Goal: Task Accomplishment & Management: Complete application form

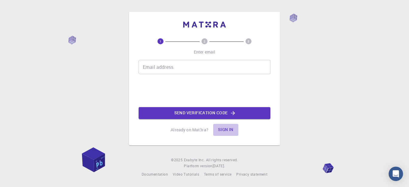
click at [230, 129] on button "Sign in" at bounding box center [225, 130] width 25 height 12
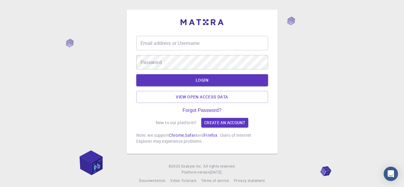
click at [220, 48] on input "Email address or Username" at bounding box center [202, 43] width 132 height 14
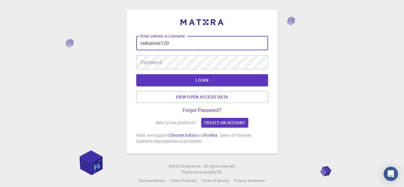
type input "redrunner120"
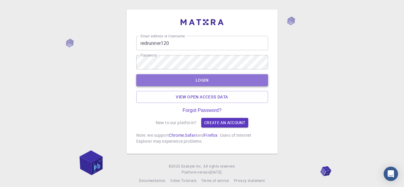
click at [191, 79] on button "LOGIN" at bounding box center [202, 80] width 132 height 12
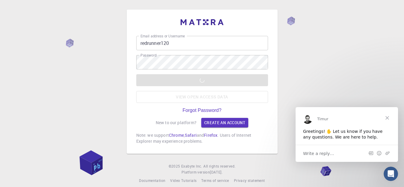
click at [90, 82] on div "Email address or Username redrunner120 Email address or Username Password Passw…" at bounding box center [202, 96] width 404 height 193
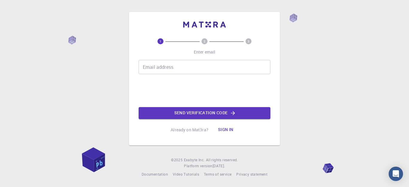
click at [178, 68] on input "Email address" at bounding box center [205, 67] width 132 height 14
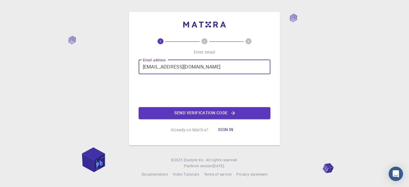
type input "[EMAIL_ADDRESS][DOMAIN_NAME]"
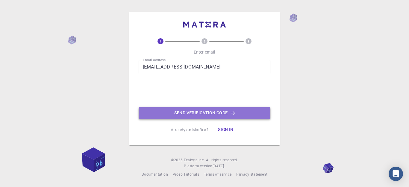
click at [209, 115] on button "Send verification code" at bounding box center [205, 113] width 132 height 12
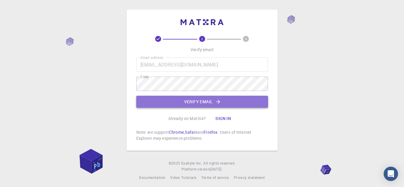
click at [196, 106] on button "Verify email" at bounding box center [202, 102] width 132 height 12
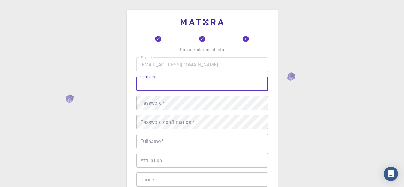
click at [179, 87] on input "username   *" at bounding box center [202, 84] width 132 height 14
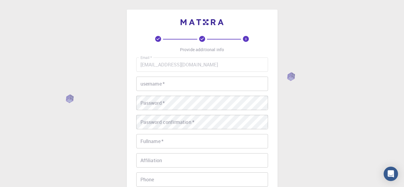
click at [221, 85] on input "username   *" at bounding box center [202, 84] width 132 height 14
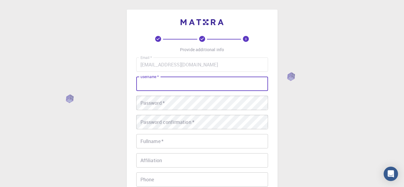
click at [221, 85] on input "username   *" at bounding box center [202, 84] width 132 height 14
type input "U"
type input "Redrunner"
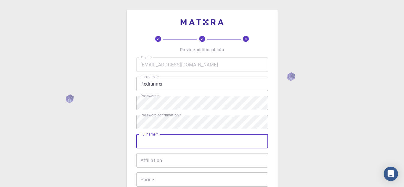
click at [196, 139] on input "Fullname   *" at bounding box center [202, 141] width 132 height 14
type input "[PERSON_NAME]"
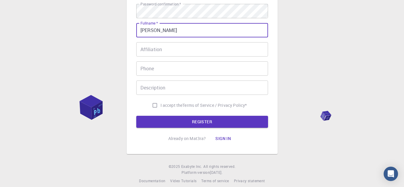
scroll to position [111, 0]
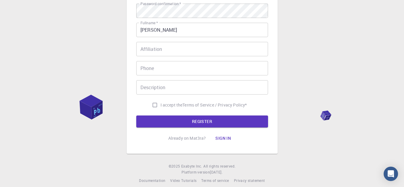
click at [315, 37] on div "3 Provide additional info Email   * [EMAIL_ADDRESS][DOMAIN_NAME] Email   * user…" at bounding box center [202, 41] width 404 height 305
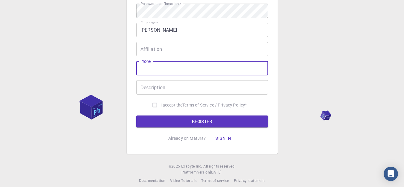
drag, startPoint x: 196, startPoint y: 66, endPoint x: 192, endPoint y: 91, distance: 24.5
click at [192, 91] on div "Email   * [EMAIL_ADDRESS][DOMAIN_NAME] Email   * username   * Redrunner usernam…" at bounding box center [202, 28] width 132 height 165
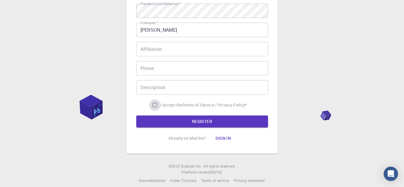
click at [154, 104] on input "I accept the Terms of Service / Privacy Policy *" at bounding box center [154, 104] width 11 height 11
checkbox input "true"
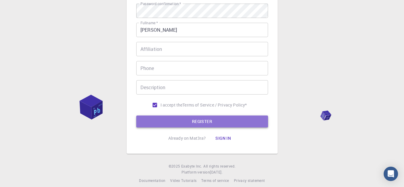
click at [207, 118] on button "REGISTER" at bounding box center [202, 122] width 132 height 12
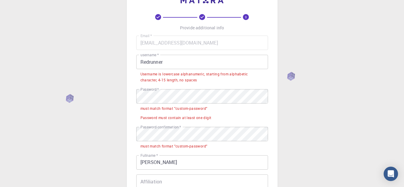
scroll to position [21, 0]
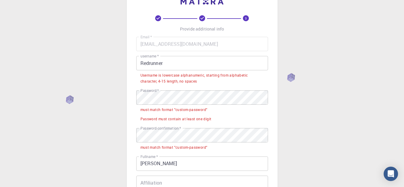
click at [143, 64] on input "Redrunner" at bounding box center [202, 63] width 132 height 14
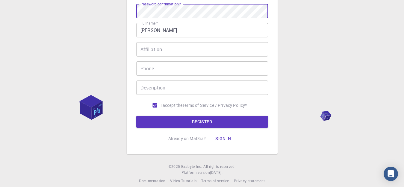
scroll to position [118, 0]
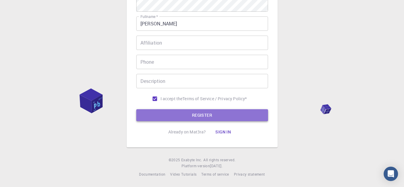
click at [233, 118] on button "REGISTER" at bounding box center [202, 115] width 132 height 12
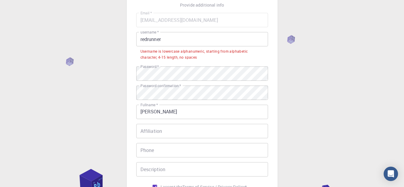
scroll to position [39, 0]
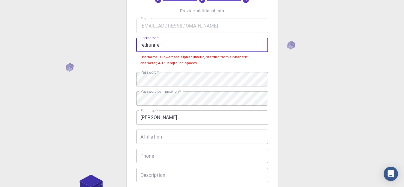
click at [142, 46] on input "redrunner" at bounding box center [202, 45] width 132 height 14
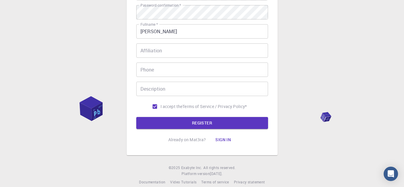
scroll to position [118, 0]
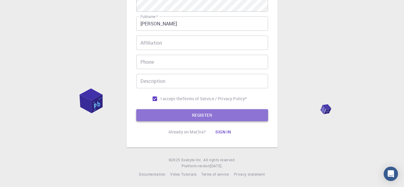
click at [255, 118] on button "REGISTER" at bounding box center [202, 115] width 132 height 12
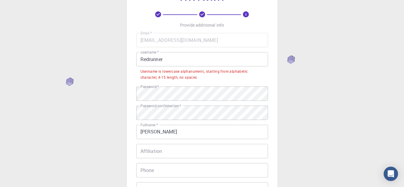
scroll to position [24, 0]
click at [184, 61] on input "Redrunner" at bounding box center [202, 60] width 132 height 14
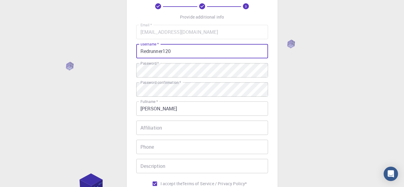
scroll to position [118, 0]
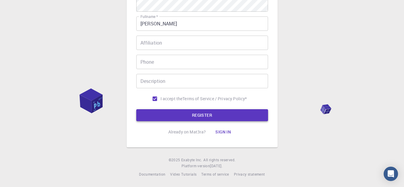
click at [255, 115] on button "REGISTER" at bounding box center [202, 115] width 132 height 12
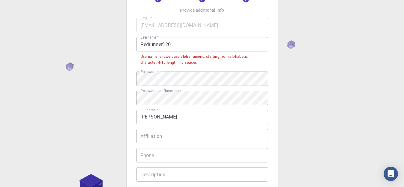
scroll to position [0, 0]
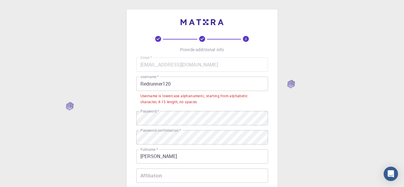
click at [144, 83] on input "Redrunner120" at bounding box center [202, 84] width 132 height 14
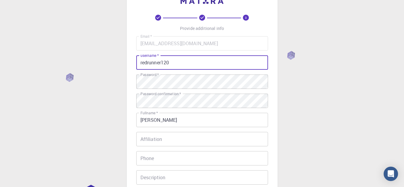
scroll to position [118, 0]
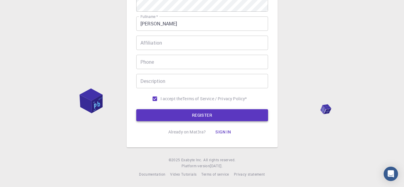
type input "redrunner120"
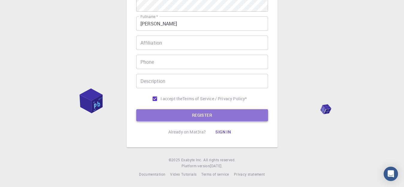
click at [229, 114] on button "REGISTER" at bounding box center [202, 115] width 132 height 12
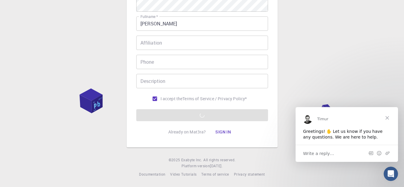
scroll to position [0, 0]
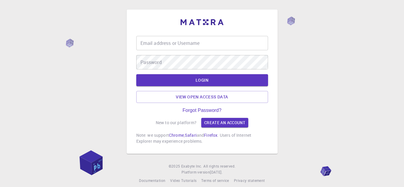
click at [187, 43] on input "Email address or Username" at bounding box center [202, 43] width 132 height 14
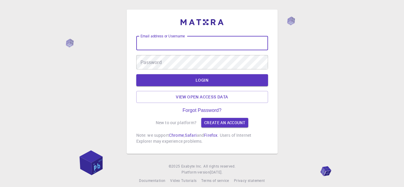
type input "redrunner120"
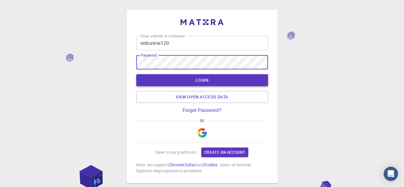
click at [183, 76] on button "LOGIN" at bounding box center [202, 80] width 132 height 12
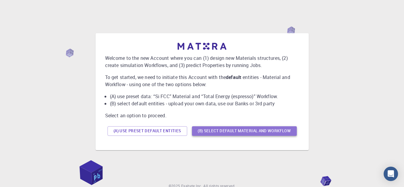
click at [263, 129] on button "(B) Select default material and workflow" at bounding box center [244, 131] width 105 height 10
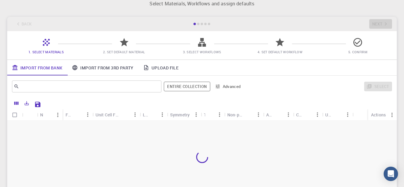
scroll to position [14, 0]
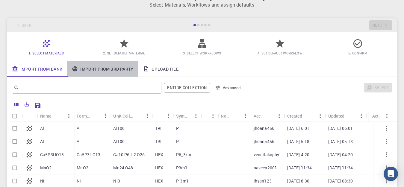
click at [103, 71] on link "Import From 3rd Party" at bounding box center [102, 69] width 71 height 16
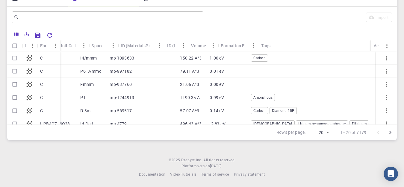
scroll to position [0, 0]
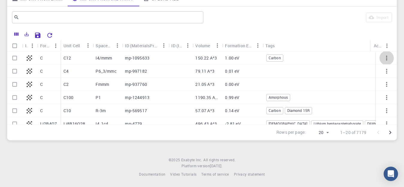
click at [386, 56] on icon "button" at bounding box center [386, 58] width 1 height 5
click at [394, 102] on div at bounding box center [202, 93] width 404 height 187
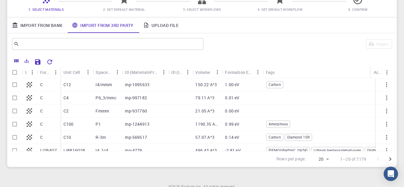
scroll to position [85, 0]
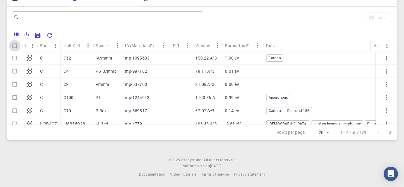
click at [14, 47] on input "Select all rows" at bounding box center [14, 45] width 11 height 11
checkbox input "true"
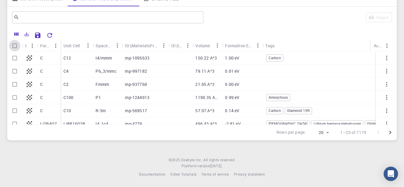
checkbox input "true"
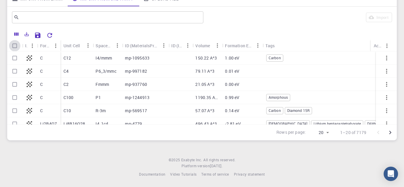
checkbox input "true"
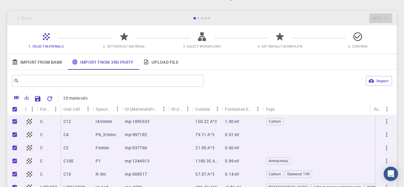
scroll to position [0, 0]
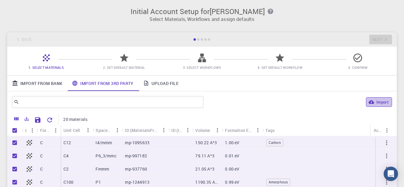
click at [375, 104] on button "Import" at bounding box center [379, 102] width 26 height 10
checkbox input "false"
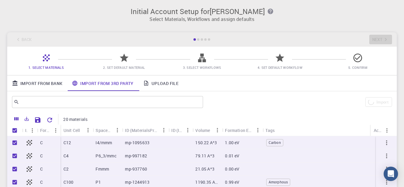
checkbox input "false"
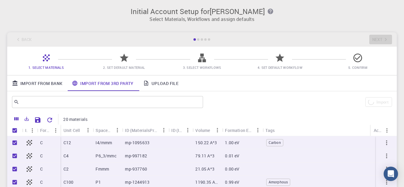
checkbox input "false"
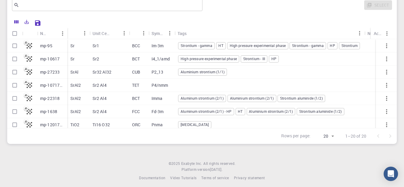
scroll to position [85, 0]
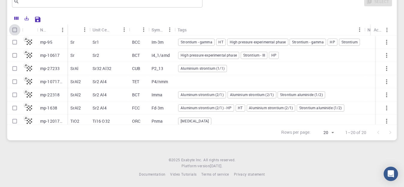
click at [15, 31] on input "Select all rows" at bounding box center [14, 29] width 11 height 11
checkbox input "true"
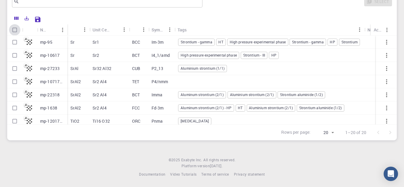
checkbox input "true"
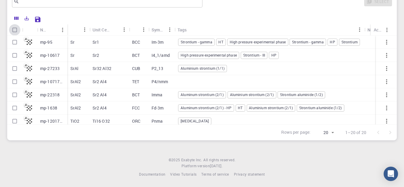
checkbox input "true"
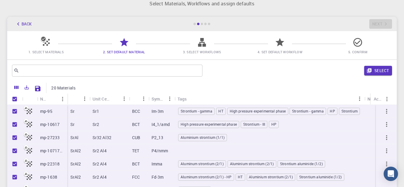
scroll to position [0, 0]
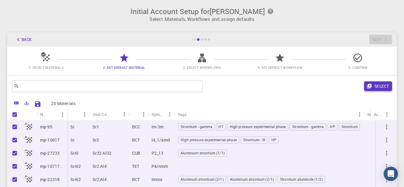
click at [380, 86] on button "Select" at bounding box center [378, 86] width 28 height 10
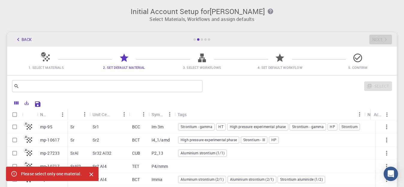
checkbox input "false"
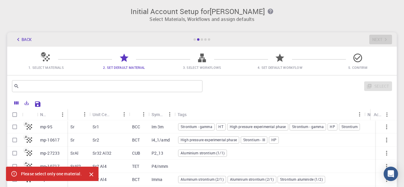
checkbox input "false"
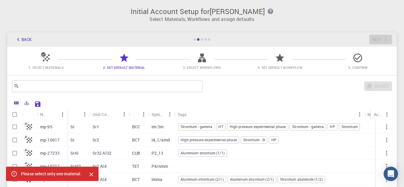
checkbox input "false"
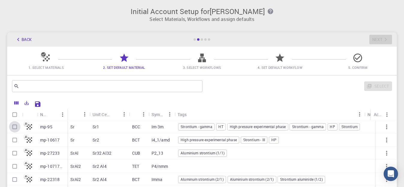
click at [14, 127] on input "Select row" at bounding box center [14, 126] width 11 height 11
checkbox input "true"
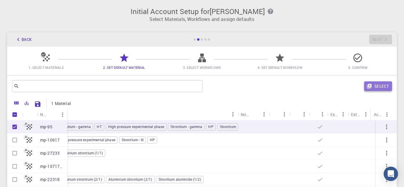
click at [372, 85] on button "Select" at bounding box center [378, 86] width 28 height 10
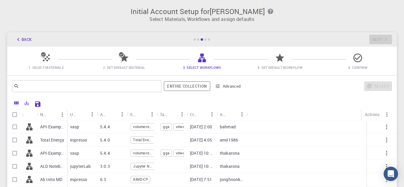
click at [15, 114] on input "Select all rows" at bounding box center [14, 114] width 11 height 11
checkbox input "true"
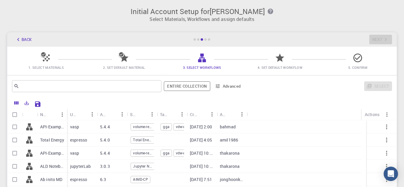
checkbox input "true"
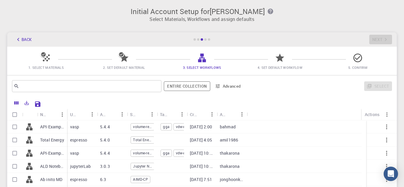
checkbox input "true"
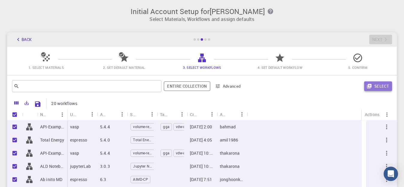
click at [373, 83] on button "Select" at bounding box center [378, 86] width 28 height 10
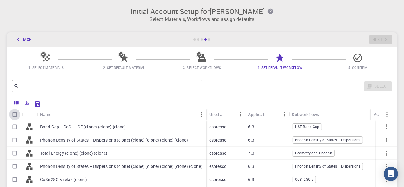
click at [17, 116] on input "Select all rows" at bounding box center [14, 114] width 11 height 11
checkbox input "true"
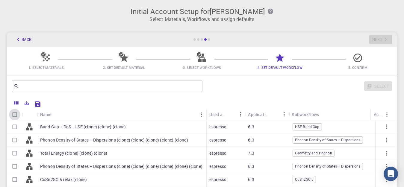
checkbox input "true"
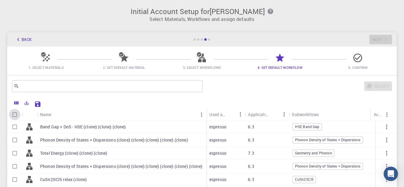
checkbox input "true"
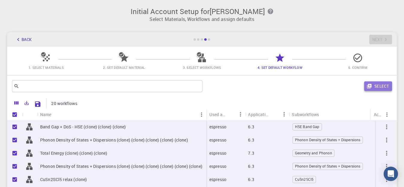
click at [380, 85] on button "Select" at bounding box center [378, 86] width 28 height 10
checkbox input "false"
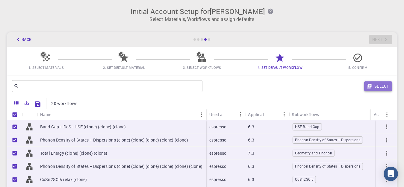
checkbox input "false"
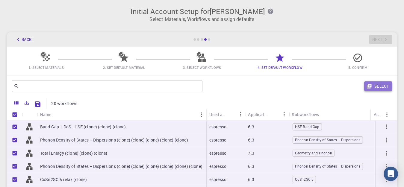
checkbox input "false"
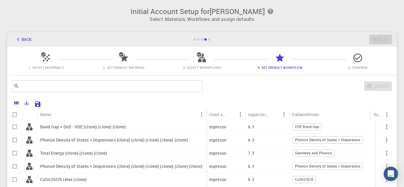
click at [14, 126] on input "Select row" at bounding box center [14, 126] width 11 height 11
checkbox input "true"
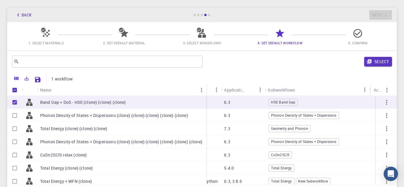
scroll to position [23, 0]
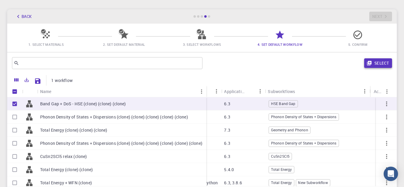
click at [381, 66] on button "Select" at bounding box center [378, 63] width 28 height 10
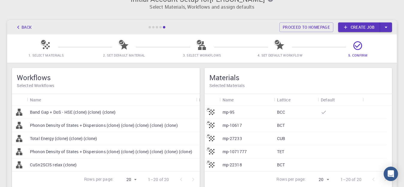
scroll to position [0, 0]
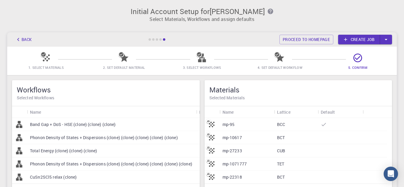
click at [388, 42] on icon "button" at bounding box center [385, 39] width 7 height 7
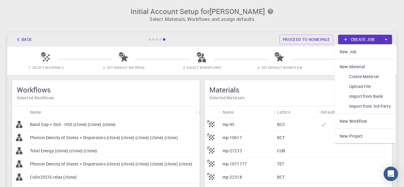
click at [299, 46] on div "Back Proceed to homepage Create job New Job New Material Create Material Upload…" at bounding box center [201, 39] width 389 height 14
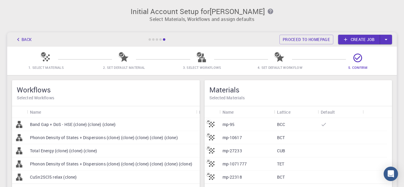
click at [22, 41] on button "Back" at bounding box center [23, 40] width 23 height 10
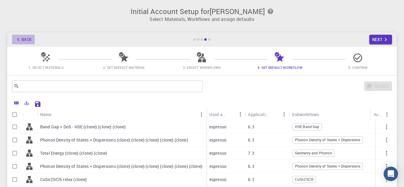
click at [22, 41] on button "Back" at bounding box center [23, 40] width 23 height 10
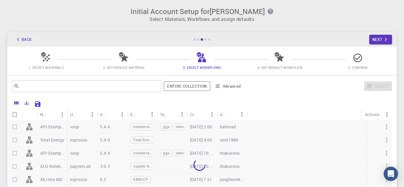
click at [22, 41] on button "Back" at bounding box center [23, 40] width 23 height 10
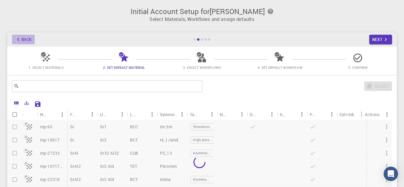
click at [22, 41] on button "Back" at bounding box center [23, 40] width 23 height 10
click at [22, 41] on div "Back Next" at bounding box center [201, 39] width 389 height 14
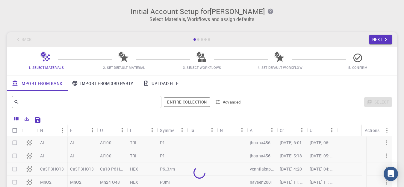
click at [22, 41] on div "Back Next" at bounding box center [201, 39] width 389 height 14
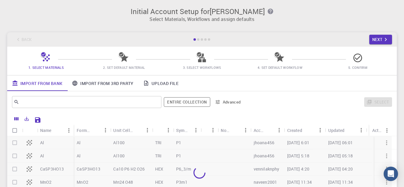
click at [22, 41] on div "Back Next" at bounding box center [201, 39] width 389 height 14
